Goal: Transaction & Acquisition: Purchase product/service

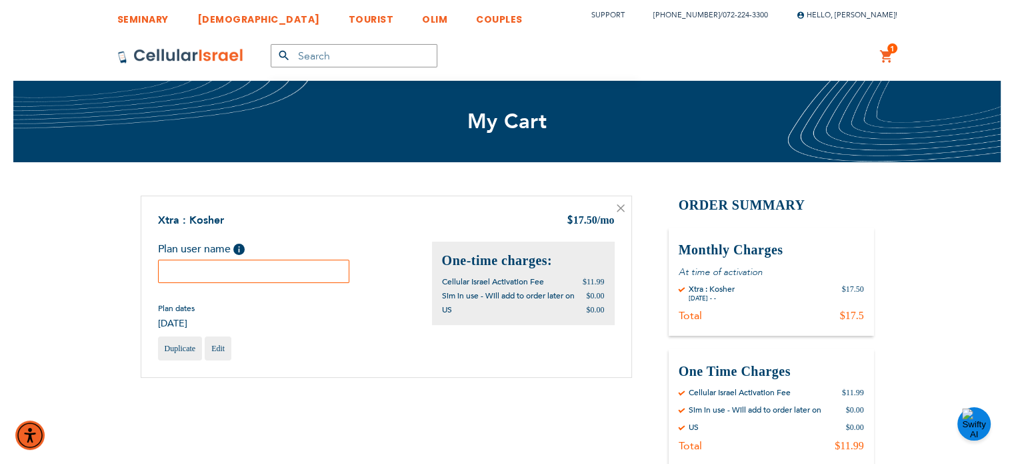
click at [313, 279] on input "text" at bounding box center [254, 270] width 192 height 23
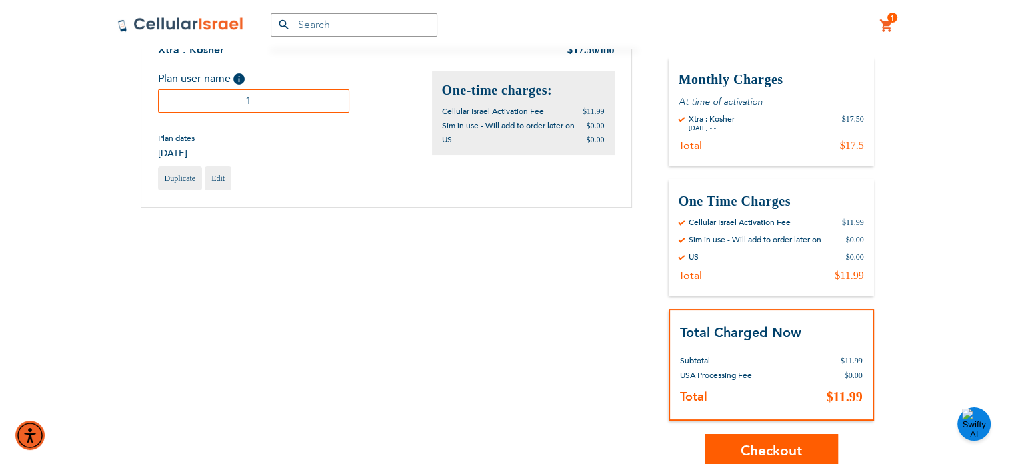
scroll to position [171, 0]
type input "1"
click at [757, 451] on span "Checkout" at bounding box center [771, 449] width 61 height 19
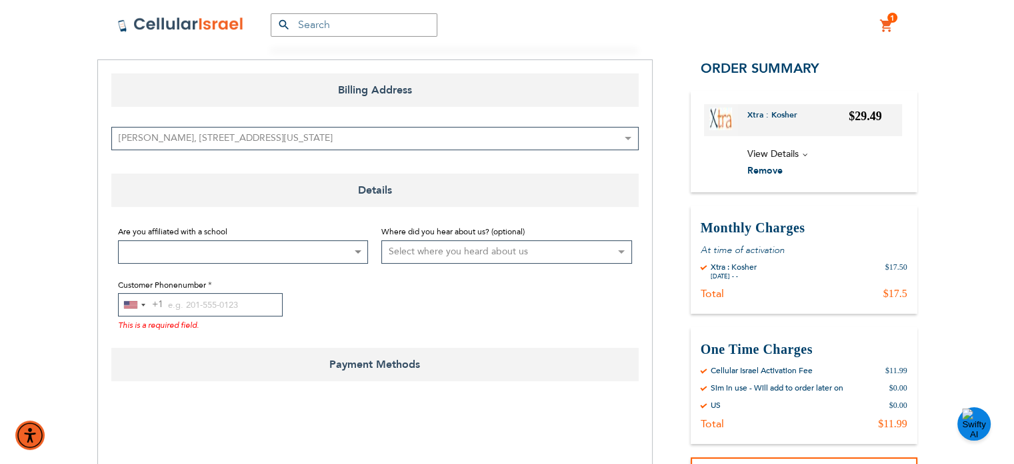
scroll to position [167, 0]
click at [203, 306] on input "Customer Phonenumber" at bounding box center [200, 302] width 165 height 23
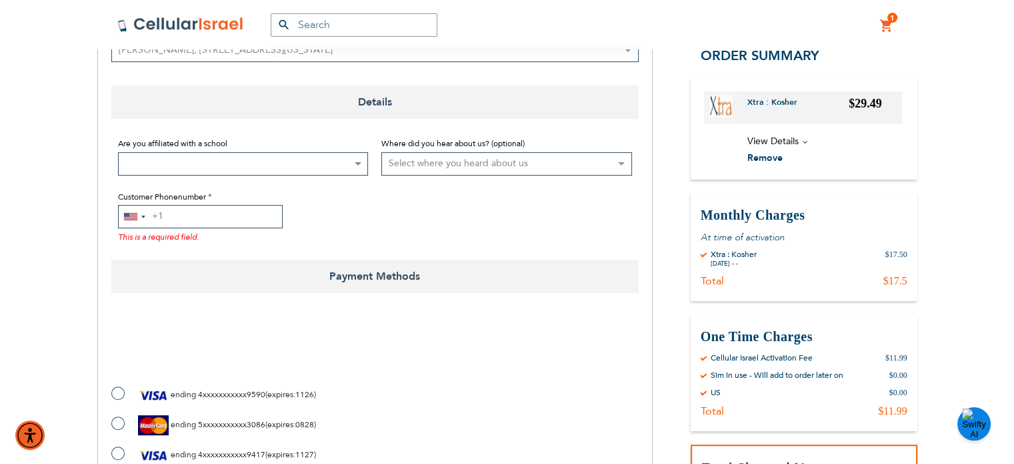
scroll to position [271, 0]
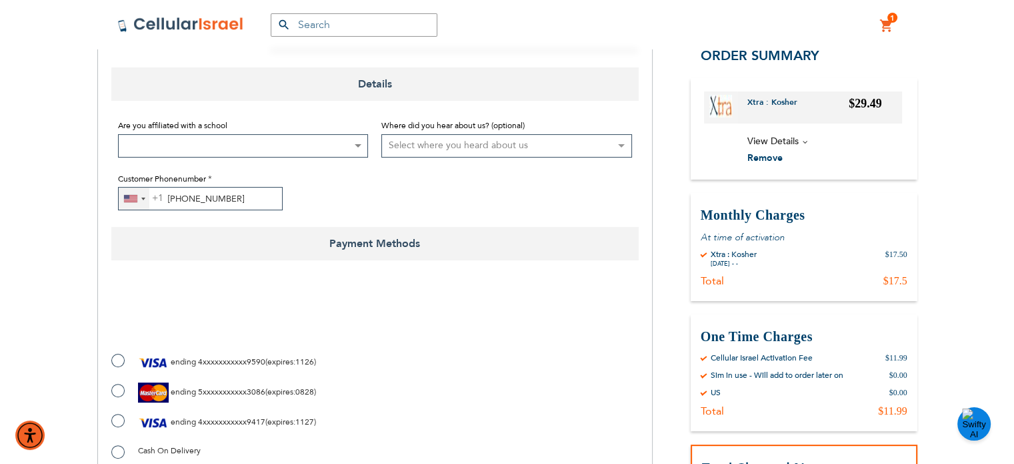
type input "[PHONE_NUMBER]"
click at [135, 207] on div "[GEOGRAPHIC_DATA] +1" at bounding box center [134, 198] width 31 height 22
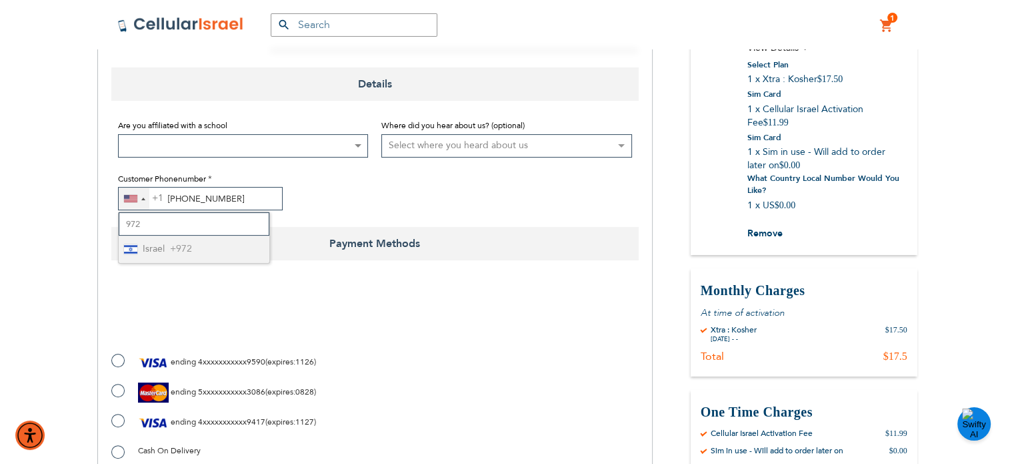
type input "972"
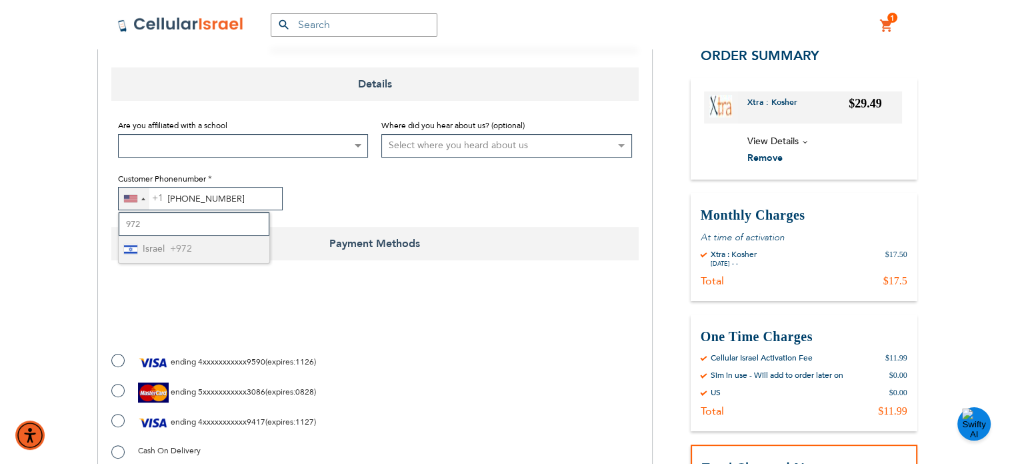
click at [153, 248] on span "Israel" at bounding box center [154, 249] width 22 height 17
click at [224, 418] on span "4xxxxxxxxxxx9417" at bounding box center [231, 421] width 67 height 11
radio input "true"
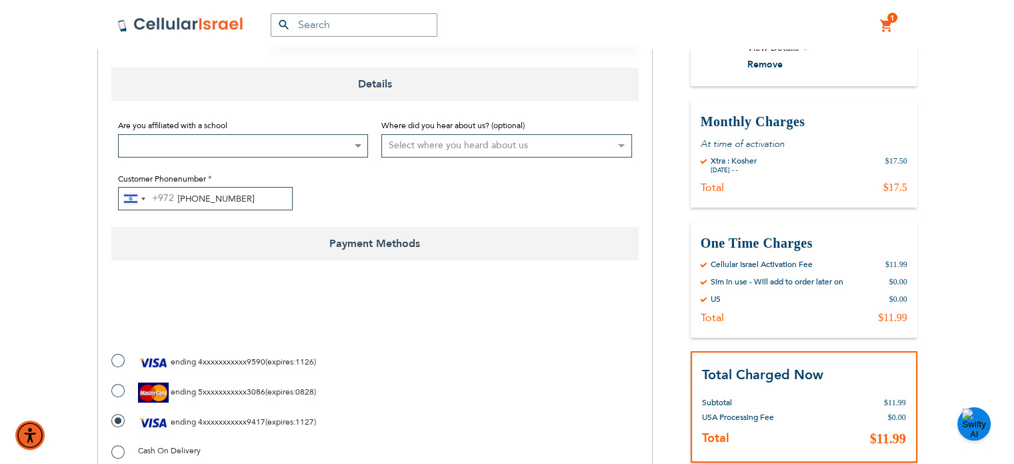
checkbox input "true"
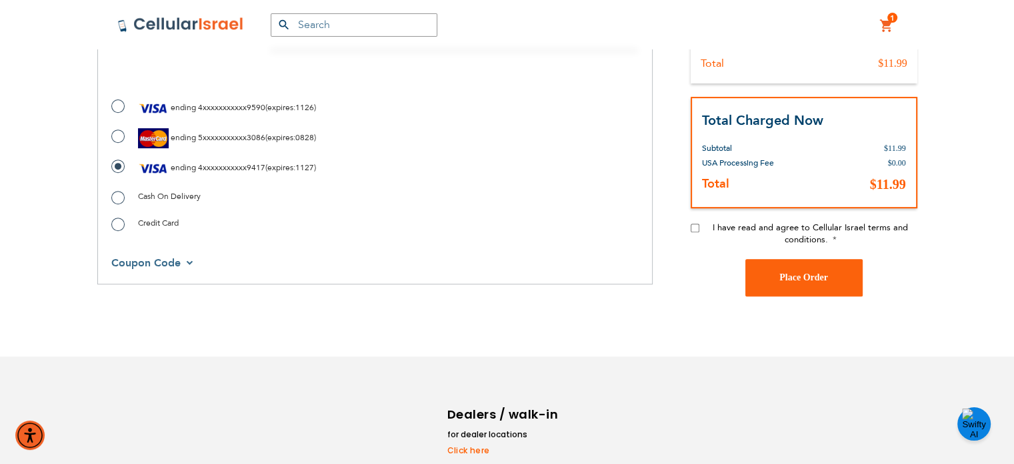
scroll to position [535, 0]
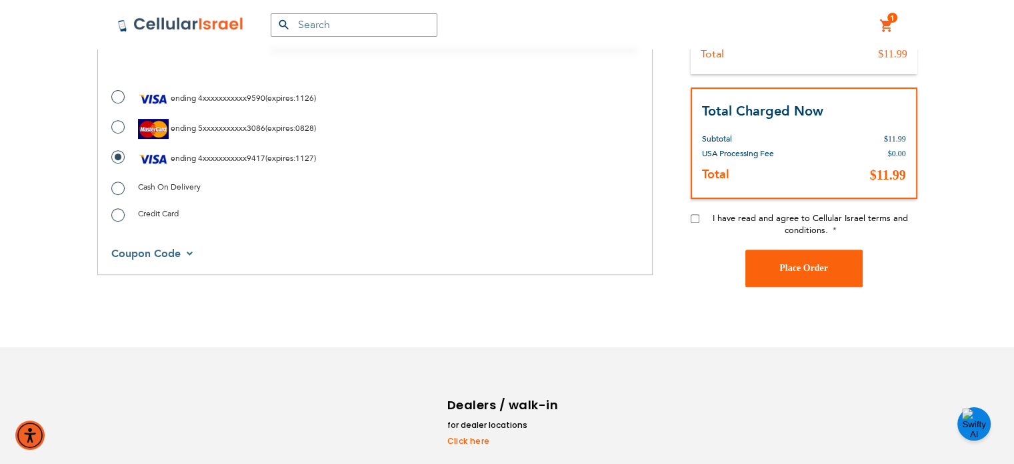
click at [696, 212] on div "I have read and agree to Cellular Israel terms and conditions." at bounding box center [804, 230] width 227 height 37
click at [691, 217] on input "I have read and agree to Cellular Israel terms and conditions." at bounding box center [695, 218] width 9 height 9
checkbox input "true"
click at [796, 269] on span "Place Order" at bounding box center [804, 268] width 49 height 10
